Goal: Transaction & Acquisition: Purchase product/service

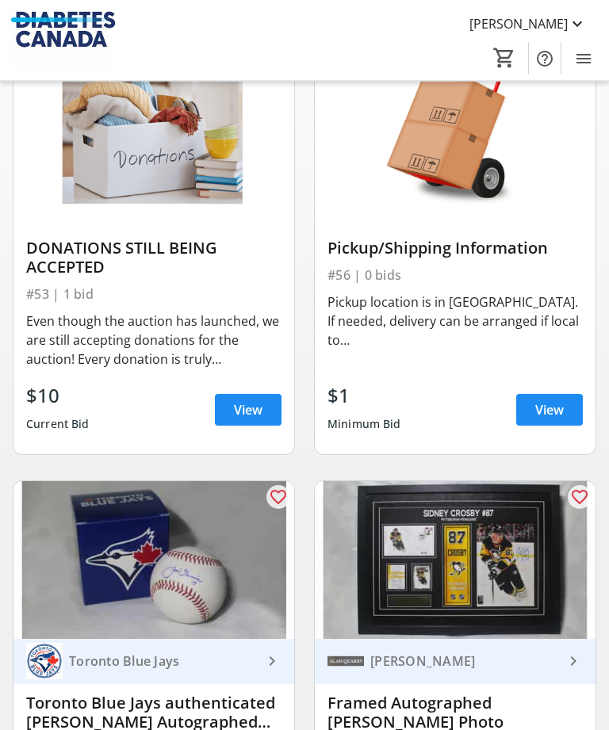
scroll to position [219, 0]
click at [550, 404] on span "View" at bounding box center [549, 409] width 29 height 19
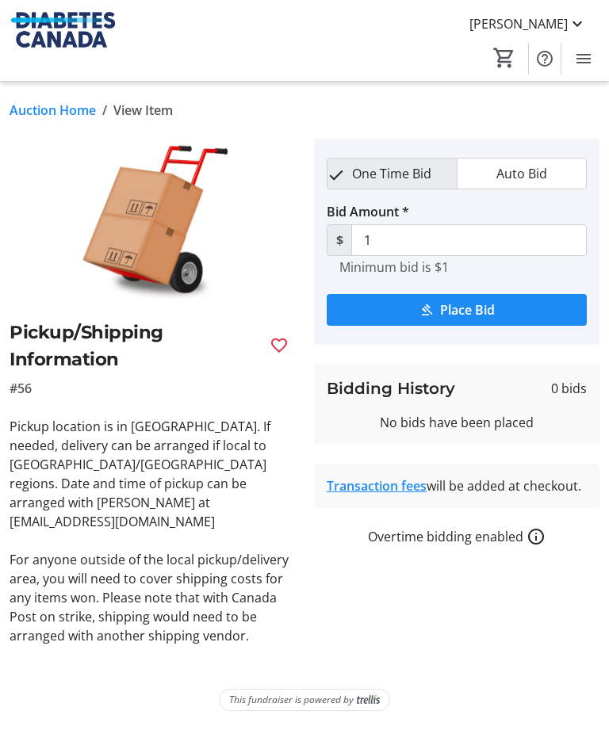
click at [68, 109] on link "Auction Home" at bounding box center [53, 110] width 86 height 19
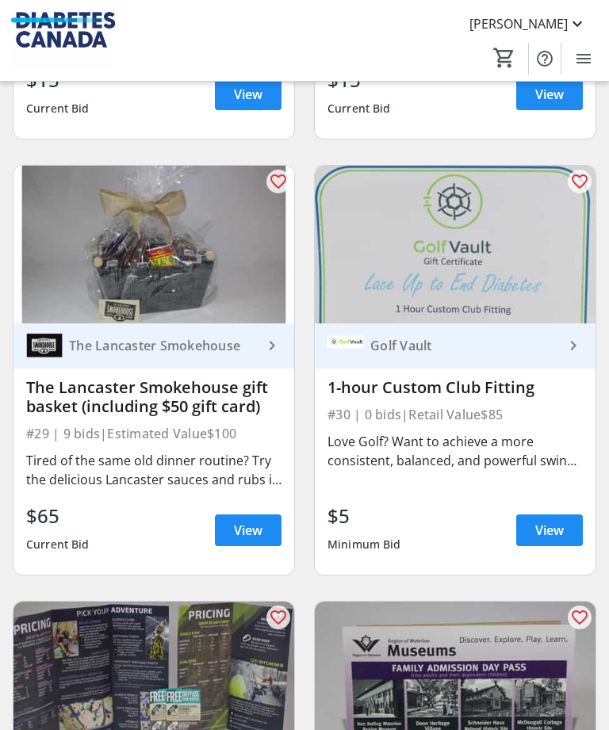
scroll to position [7451, 0]
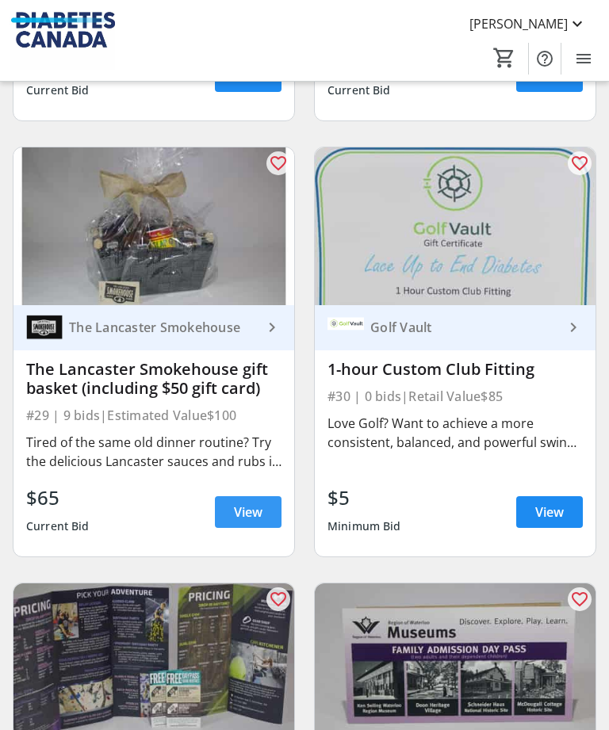
click at [239, 502] on span "View" at bounding box center [248, 511] width 29 height 19
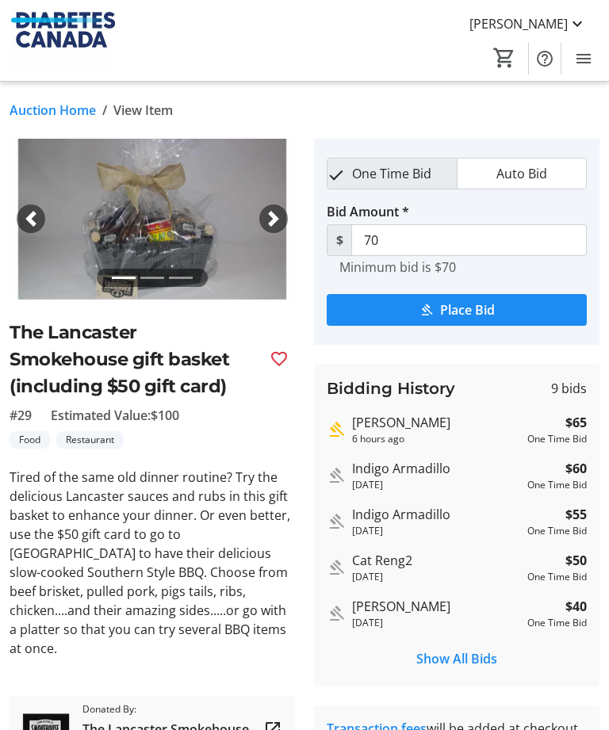
click at [467, 308] on span "Place Bid" at bounding box center [467, 309] width 55 height 19
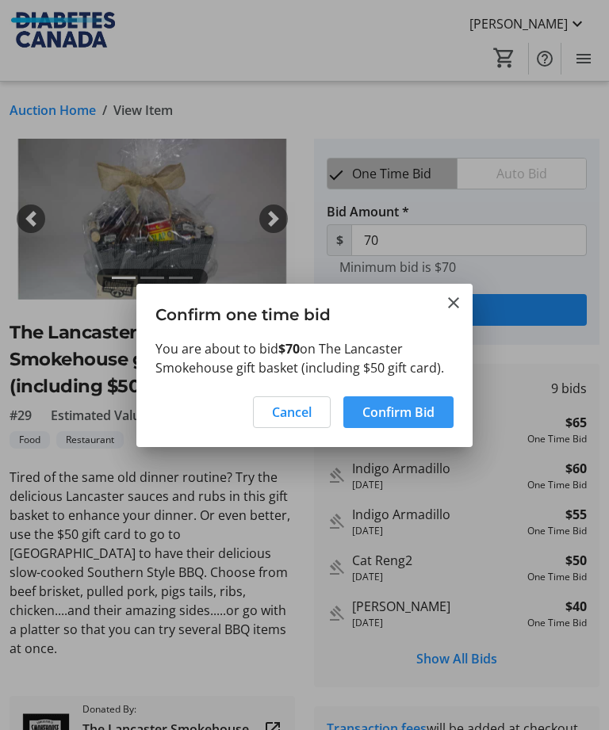
click at [394, 411] on span "Confirm Bid" at bounding box center [398, 412] width 72 height 19
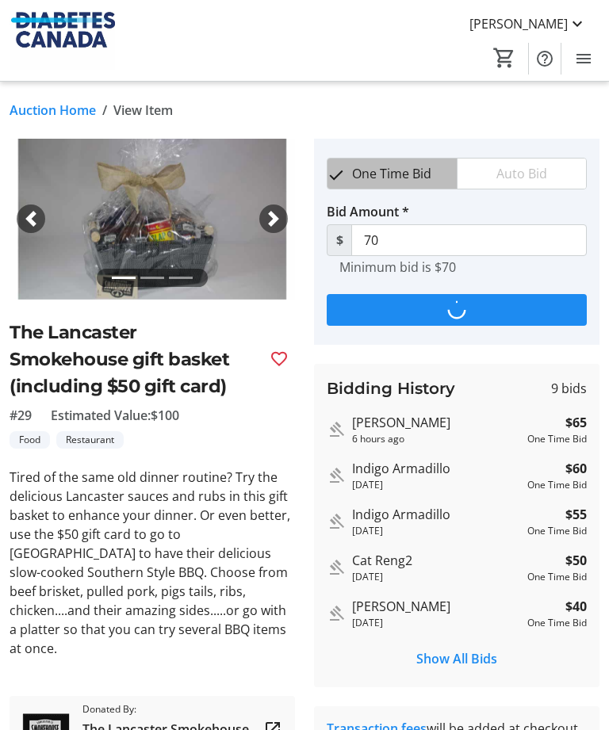
type input "75"
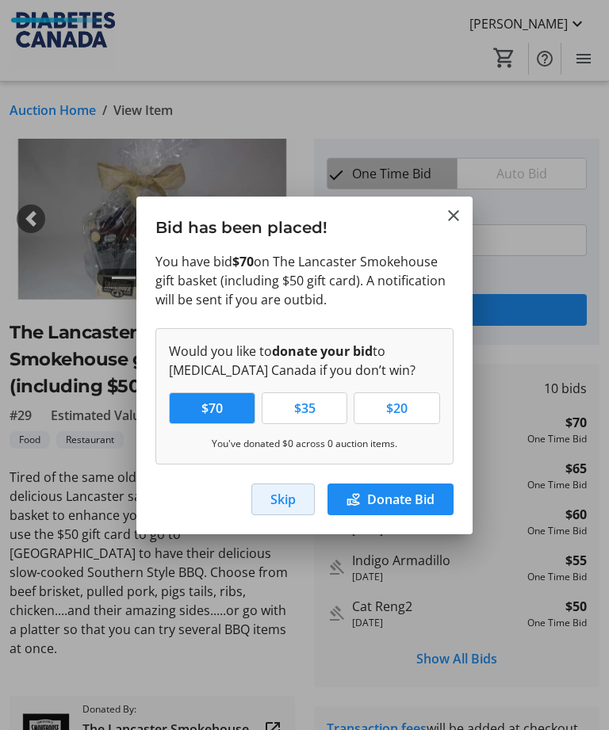
click at [288, 496] on span "Skip" at bounding box center [282, 499] width 25 height 19
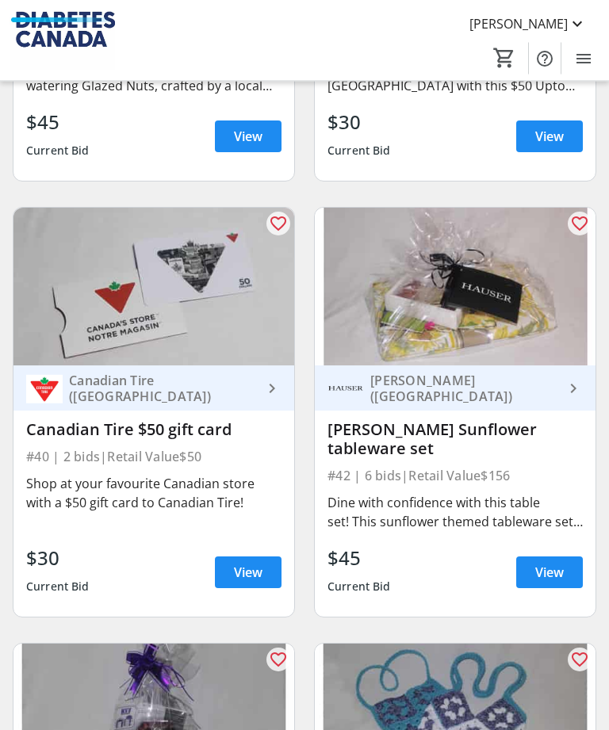
scroll to position [9968, 0]
click at [225, 553] on span at bounding box center [248, 572] width 67 height 38
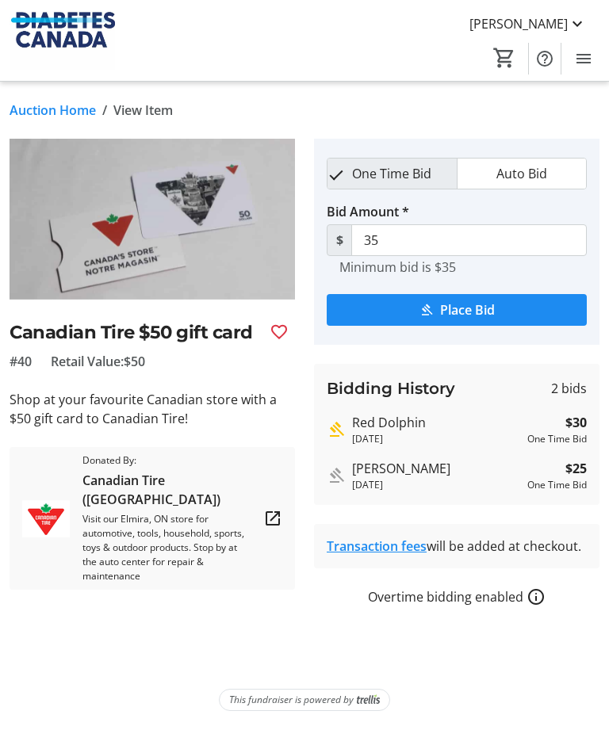
click at [419, 313] on mat-icon "submit" at bounding box center [426, 310] width 14 height 14
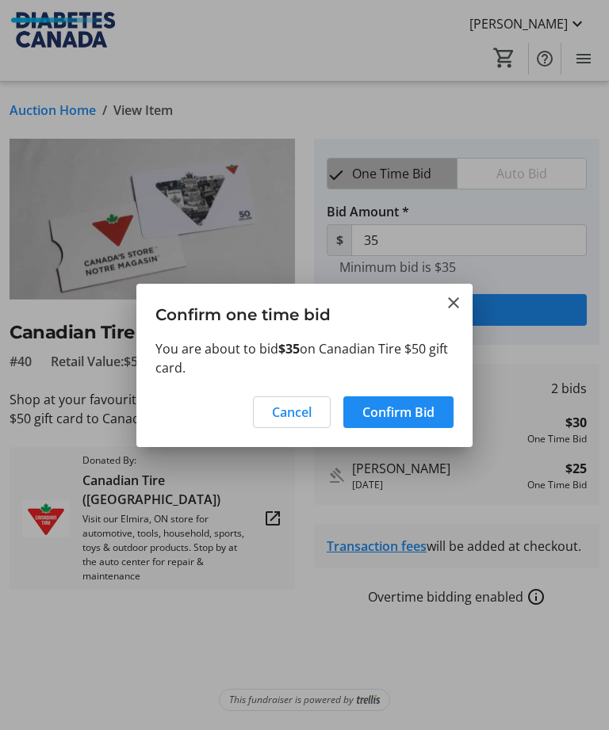
click at [403, 422] on span "Confirm Bid" at bounding box center [398, 412] width 72 height 19
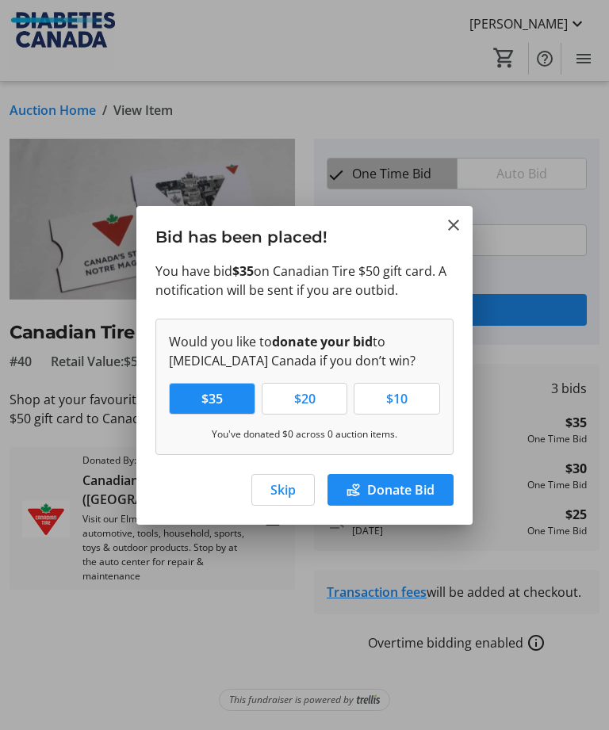
type input "40"
click at [288, 499] on span "Skip" at bounding box center [282, 489] width 25 height 19
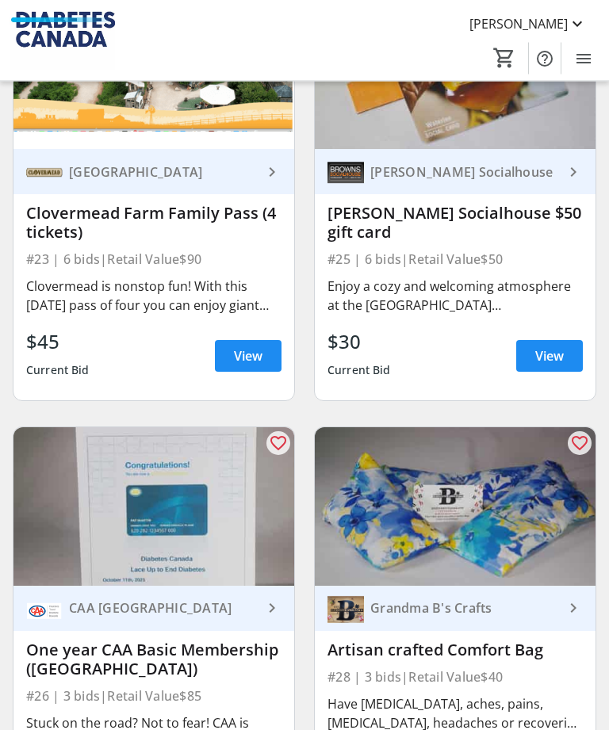
scroll to position [6735, 0]
click at [549, 349] on span "View" at bounding box center [549, 355] width 29 height 19
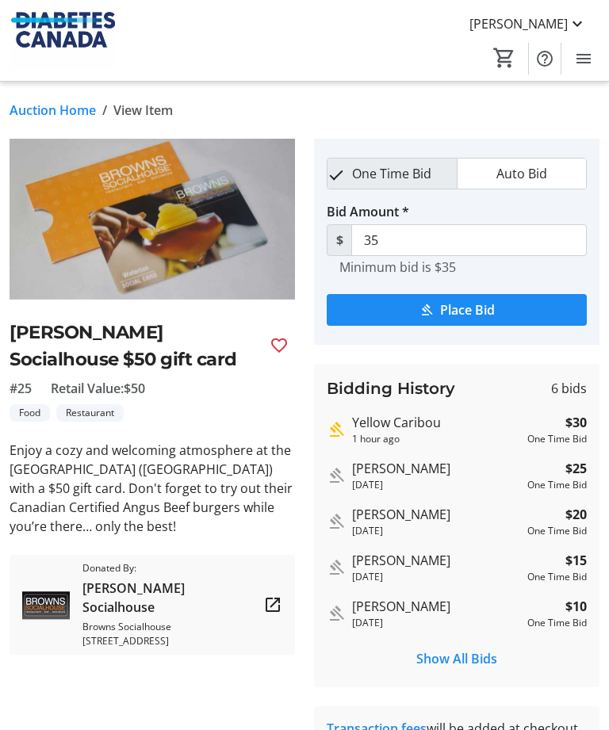
click at [470, 310] on span "Place Bid" at bounding box center [467, 309] width 55 height 19
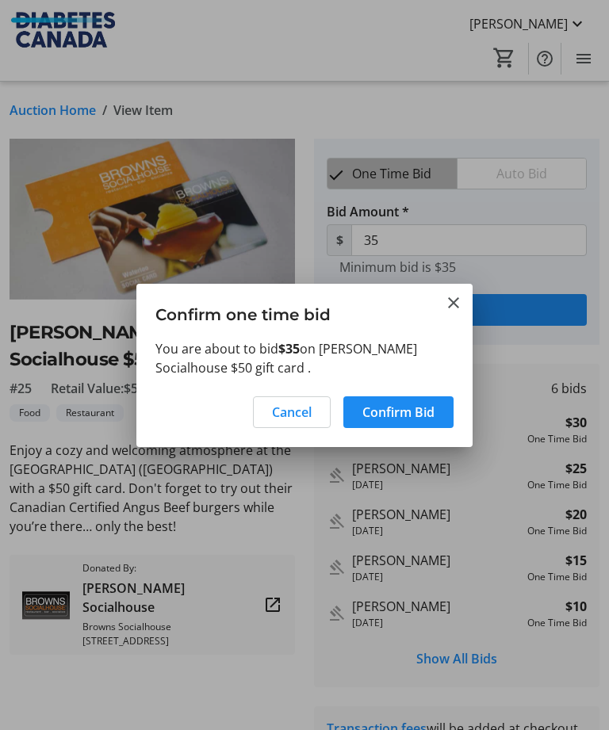
click at [406, 395] on span at bounding box center [398, 412] width 110 height 38
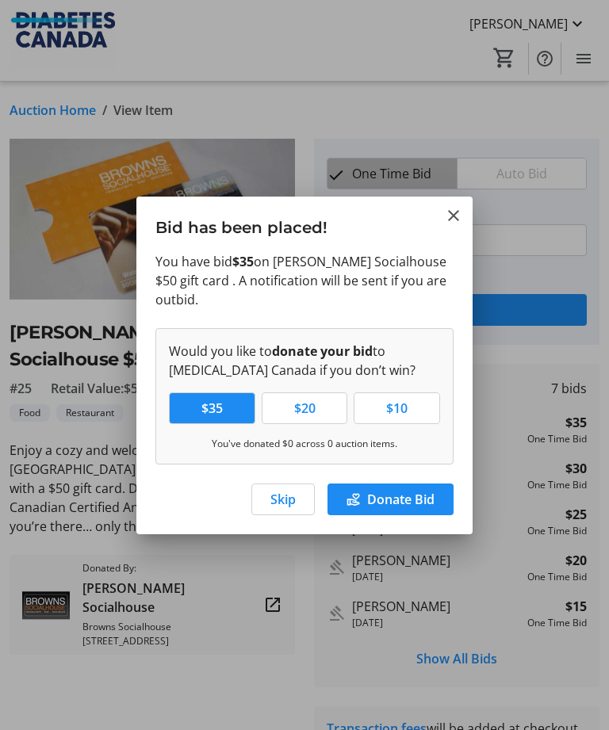
type input "40"
click at [270, 496] on span "Skip" at bounding box center [282, 499] width 25 height 19
